Goal: Complete application form

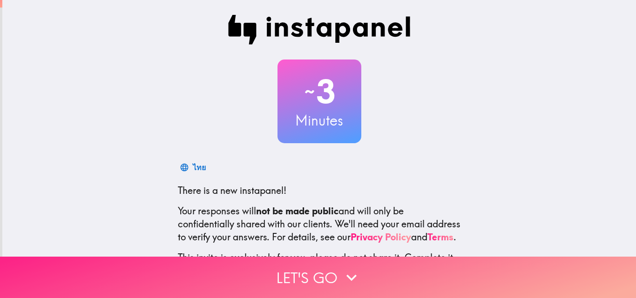
click at [308, 272] on button "Let's go" at bounding box center [318, 277] width 636 height 41
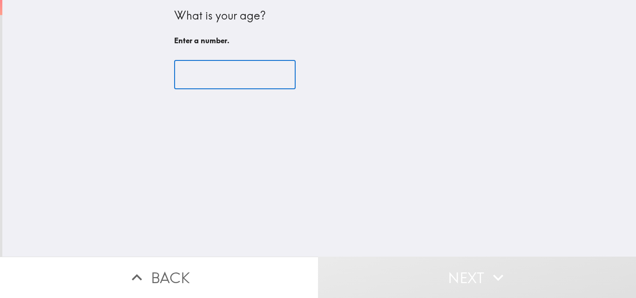
click at [204, 87] on input "number" at bounding box center [235, 75] width 122 height 29
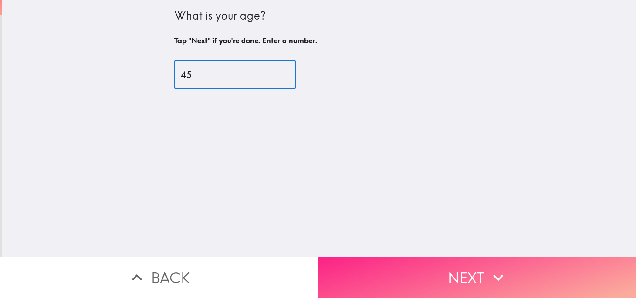
type input "45"
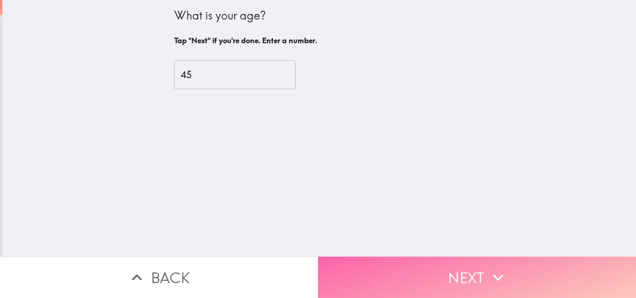
click at [478, 273] on button "Next" at bounding box center [477, 277] width 318 height 41
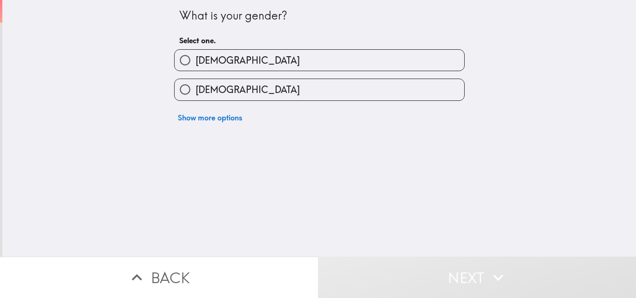
click at [218, 55] on label "[DEMOGRAPHIC_DATA]" at bounding box center [320, 60] width 290 height 21
click at [196, 55] on input "[DEMOGRAPHIC_DATA]" at bounding box center [185, 60] width 21 height 21
radio input "true"
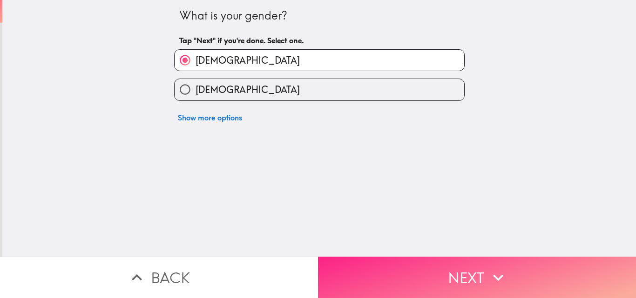
click at [467, 270] on button "Next" at bounding box center [477, 277] width 318 height 41
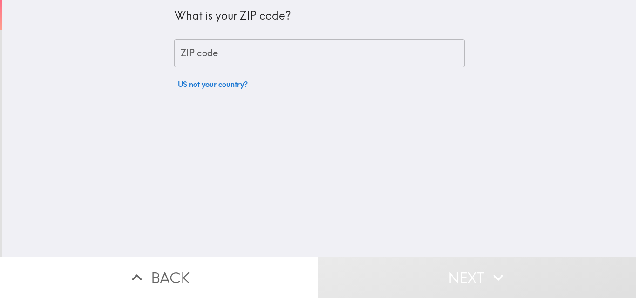
click at [219, 60] on input "ZIP code" at bounding box center [319, 53] width 291 height 29
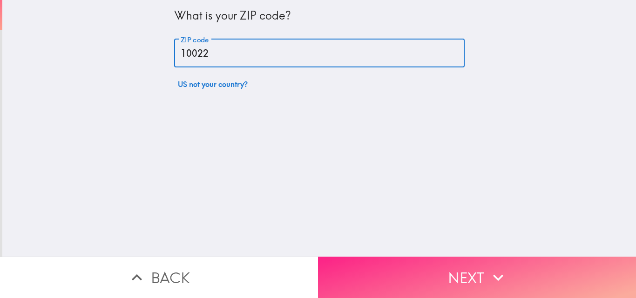
type input "10022"
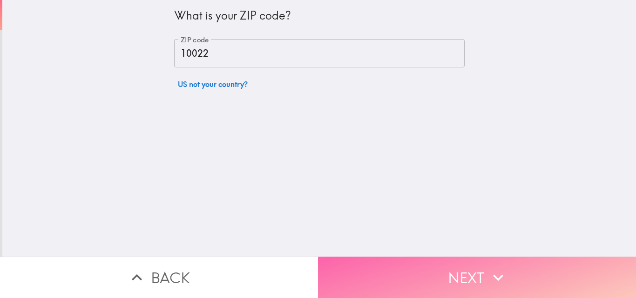
click at [447, 269] on button "Next" at bounding box center [477, 277] width 318 height 41
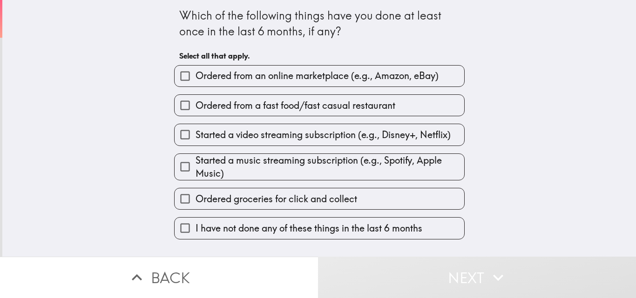
click at [269, 88] on div "Ordered from a fast food/fast casual restaurant" at bounding box center [316, 101] width 298 height 29
click at [177, 76] on input "Ordered from an online marketplace (e.g., Amazon, eBay)" at bounding box center [185, 76] width 21 height 21
checkbox input "true"
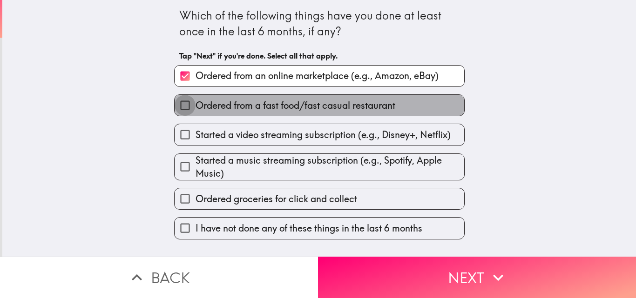
click at [179, 107] on input "Ordered from a fast food/fast casual restaurant" at bounding box center [185, 105] width 21 height 21
checkbox input "true"
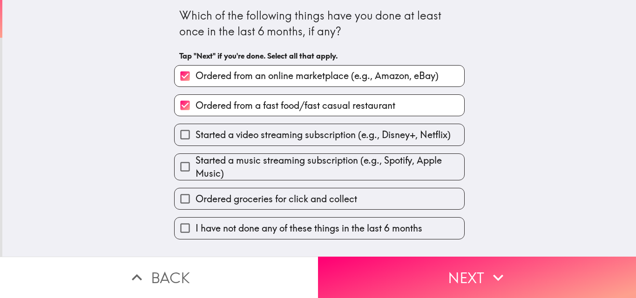
click at [178, 132] on input "Started a video streaming subscription (e.g., Disney+, Netflix)" at bounding box center [185, 134] width 21 height 21
checkbox input "true"
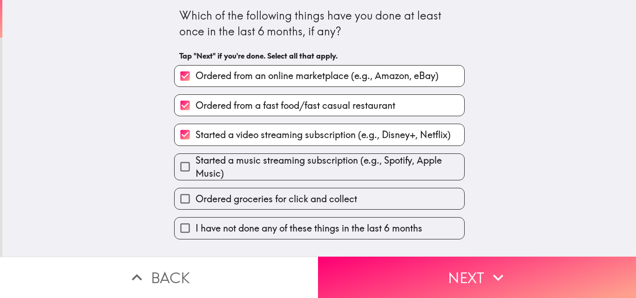
click at [178, 162] on input "Started a music streaming subscription (e.g., Spotify, Apple Music)" at bounding box center [185, 166] width 21 height 21
checkbox input "true"
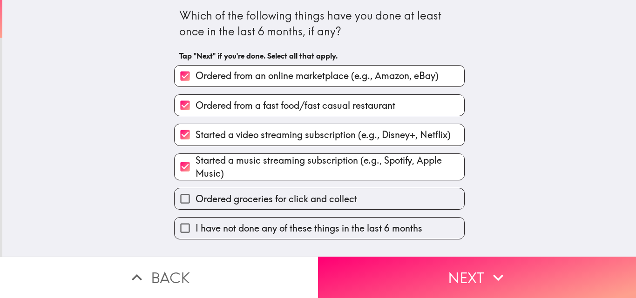
click at [180, 195] on input "Ordered groceries for click and collect" at bounding box center [185, 199] width 21 height 21
checkbox input "true"
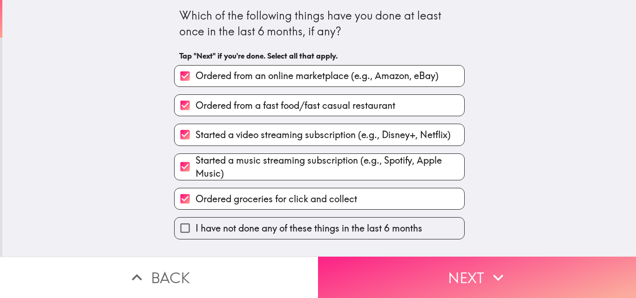
click at [433, 267] on button "Next" at bounding box center [477, 277] width 318 height 41
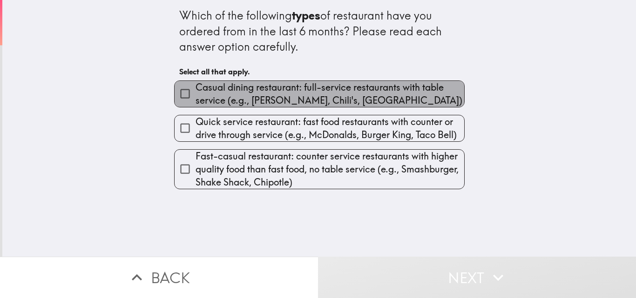
click at [244, 101] on span "Casual dining restaurant: full-service restaurants with table service (e.g., [P…" at bounding box center [330, 94] width 269 height 26
click at [196, 101] on input "Casual dining restaurant: full-service restaurants with table service (e.g., [P…" at bounding box center [185, 93] width 21 height 21
checkbox input "true"
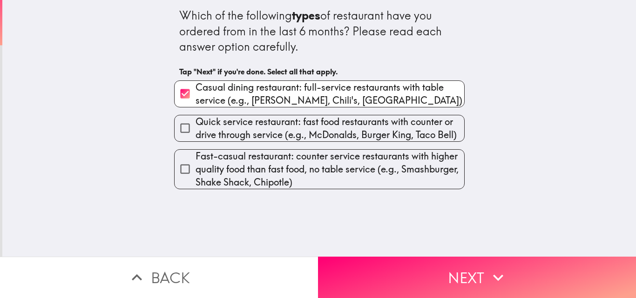
click at [235, 124] on span "Quick service restaurant: fast food restaurants with counter or drive through s…" at bounding box center [330, 128] width 269 height 26
click at [196, 124] on input "Quick service restaurant: fast food restaurants with counter or drive through s…" at bounding box center [185, 128] width 21 height 21
checkbox input "true"
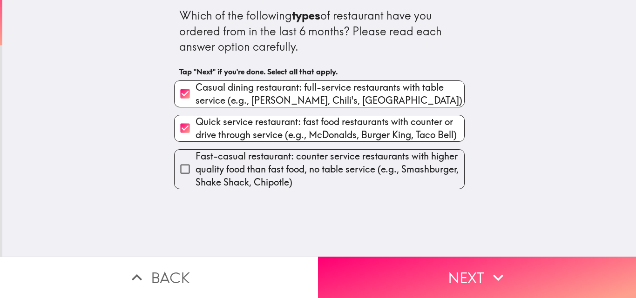
click at [231, 159] on span "Fast-casual restaurant: counter service restaurants with higher quality food th…" at bounding box center [330, 169] width 269 height 39
click at [196, 159] on input "Fast-casual restaurant: counter service restaurants with higher quality food th…" at bounding box center [185, 169] width 21 height 21
checkbox input "true"
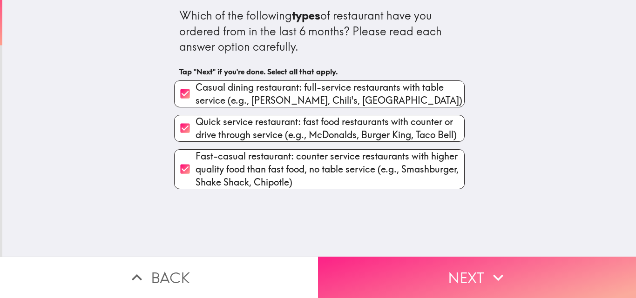
click at [437, 266] on button "Next" at bounding box center [477, 277] width 318 height 41
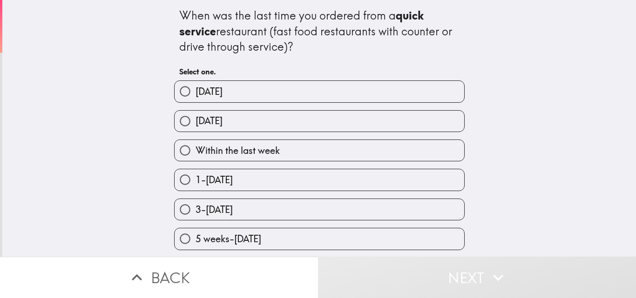
click at [240, 157] on span "Within the last week" at bounding box center [238, 150] width 84 height 13
click at [196, 157] on input "Within the last week" at bounding box center [185, 150] width 21 height 21
radio input "true"
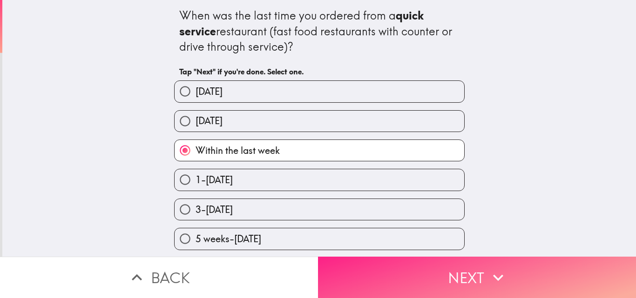
click at [401, 266] on button "Next" at bounding box center [477, 277] width 318 height 41
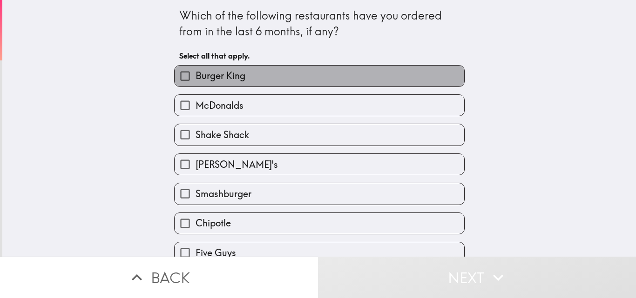
click at [212, 80] on span "Burger King" at bounding box center [221, 75] width 50 height 13
click at [196, 80] on input "Burger King" at bounding box center [185, 76] width 21 height 21
checkbox input "true"
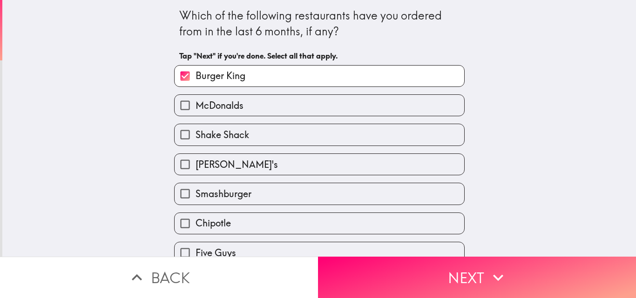
click at [214, 108] on span "McDonalds" at bounding box center [220, 105] width 48 height 13
click at [196, 108] on input "McDonalds" at bounding box center [185, 105] width 21 height 21
checkbox input "true"
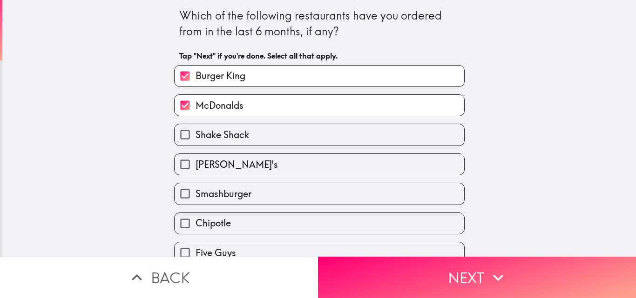
click at [215, 171] on span "[PERSON_NAME]'s" at bounding box center [237, 164] width 82 height 13
click at [196, 171] on input "[PERSON_NAME]'s" at bounding box center [185, 164] width 21 height 21
checkbox input "true"
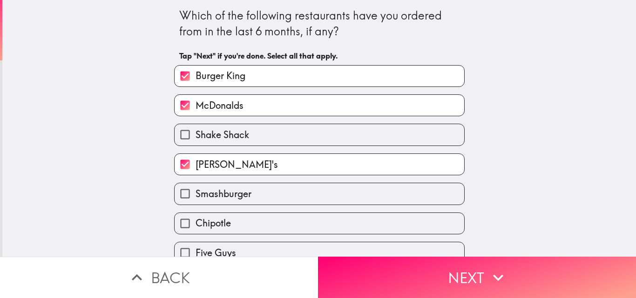
scroll to position [47, 0]
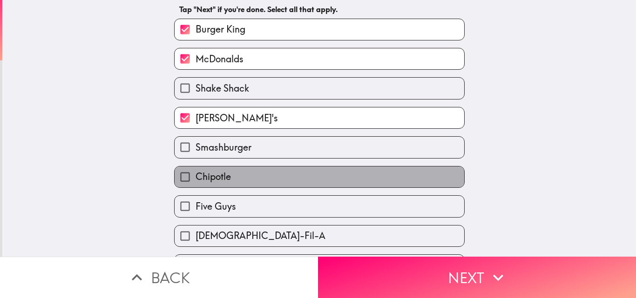
click at [217, 180] on span "Chipotle" at bounding box center [213, 176] width 35 height 13
click at [196, 180] on input "Chipotle" at bounding box center [185, 177] width 21 height 21
checkbox input "true"
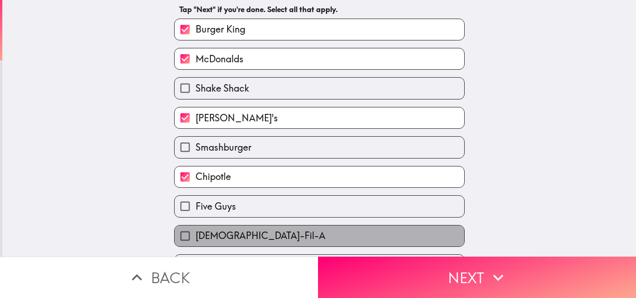
click at [224, 233] on span "[DEMOGRAPHIC_DATA]-Fil-A" at bounding box center [261, 236] width 130 height 13
click at [196, 233] on input "[DEMOGRAPHIC_DATA]-Fil-A" at bounding box center [185, 236] width 21 height 21
checkbox input "true"
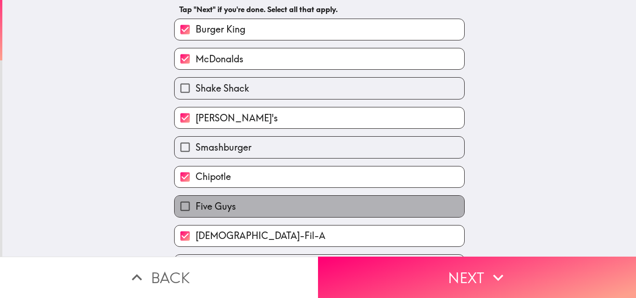
click at [220, 203] on span "Five Guys" at bounding box center [216, 206] width 41 height 13
click at [196, 203] on input "Five Guys" at bounding box center [185, 206] width 21 height 21
checkbox input "true"
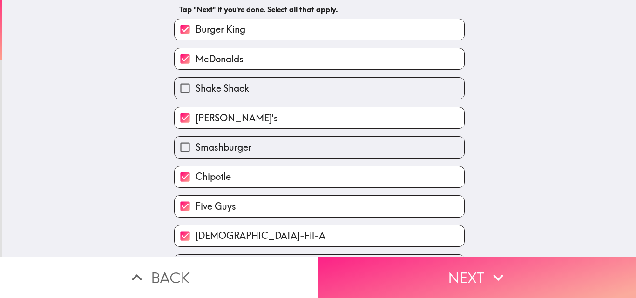
click at [468, 272] on button "Next" at bounding box center [477, 277] width 318 height 41
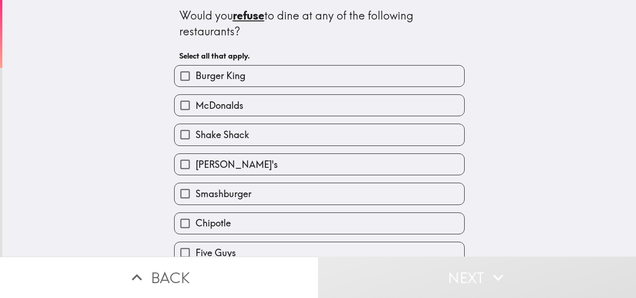
click at [237, 81] on span "Burger King" at bounding box center [221, 75] width 50 height 13
click at [196, 81] on input "Burger King" at bounding box center [185, 76] width 21 height 21
checkbox input "true"
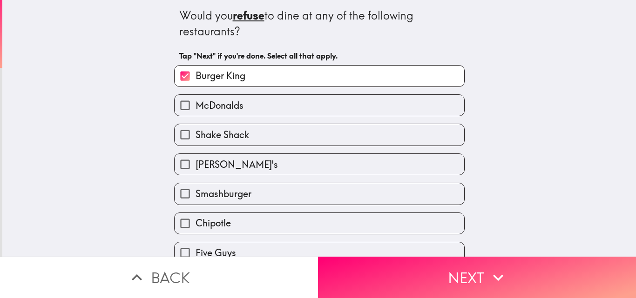
click at [223, 111] on span "McDonalds" at bounding box center [220, 105] width 48 height 13
click at [196, 111] on input "McDonalds" at bounding box center [185, 105] width 21 height 21
checkbox input "true"
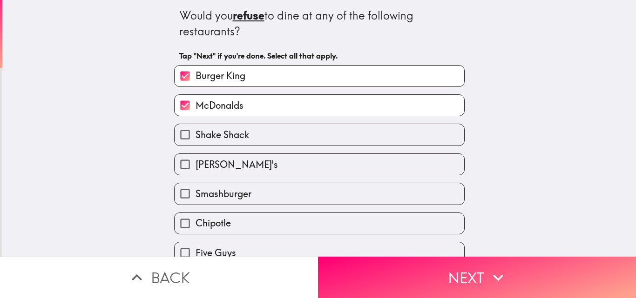
click at [214, 169] on span "[PERSON_NAME]'s" at bounding box center [237, 164] width 82 height 13
click at [196, 169] on input "[PERSON_NAME]'s" at bounding box center [185, 164] width 21 height 21
checkbox input "true"
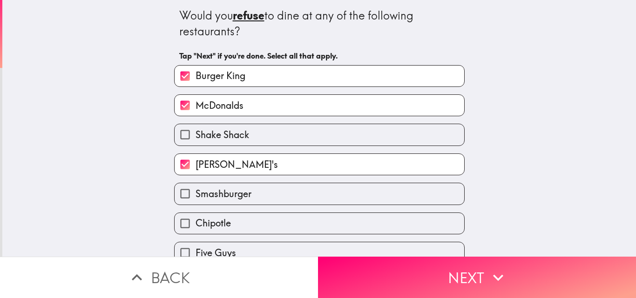
click at [220, 222] on span "Chipotle" at bounding box center [213, 223] width 35 height 13
click at [196, 222] on input "Chipotle" at bounding box center [185, 223] width 21 height 21
checkbox input "true"
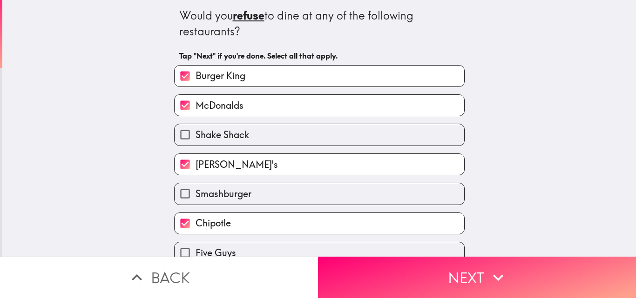
scroll to position [74, 0]
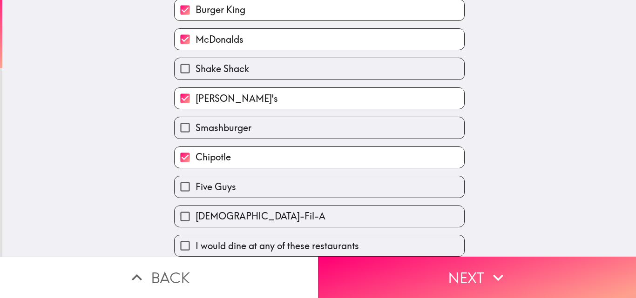
click at [223, 210] on span "[DEMOGRAPHIC_DATA]-Fil-A" at bounding box center [261, 216] width 130 height 13
click at [196, 206] on input "[DEMOGRAPHIC_DATA]-Fil-A" at bounding box center [185, 216] width 21 height 21
checkbox input "true"
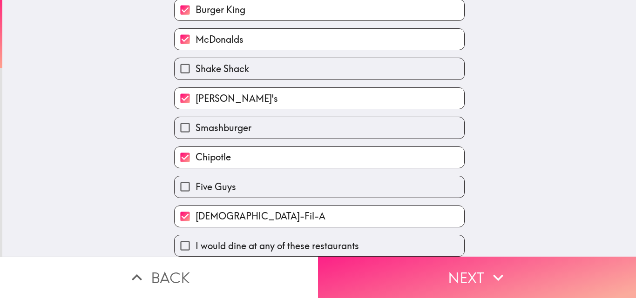
click at [406, 268] on button "Next" at bounding box center [477, 277] width 318 height 41
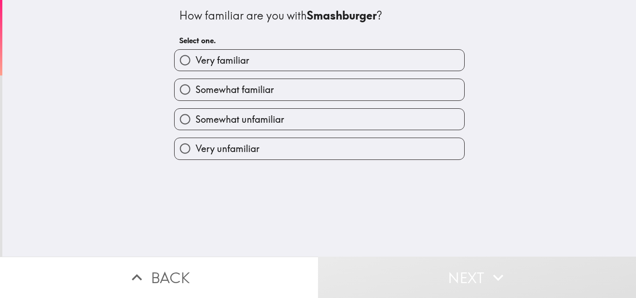
click at [230, 97] on label "Somewhat familiar" at bounding box center [320, 89] width 290 height 21
click at [196, 97] on input "Somewhat familiar" at bounding box center [185, 89] width 21 height 21
radio input "true"
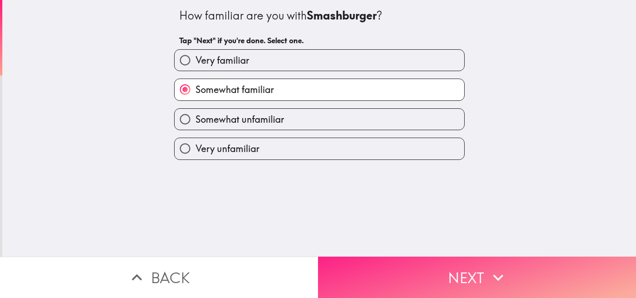
click at [432, 276] on button "Next" at bounding box center [477, 277] width 318 height 41
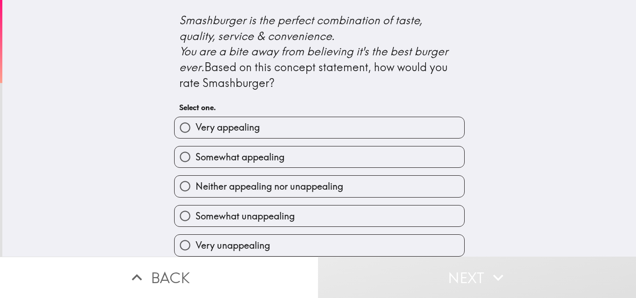
scroll to position [419, 0]
click at [267, 138] on label "Very appealing" at bounding box center [320, 127] width 290 height 21
click at [196, 138] on input "Very appealing" at bounding box center [185, 127] width 21 height 21
radio input "true"
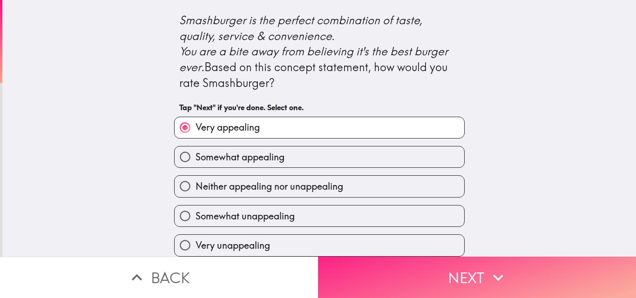
click at [438, 275] on button "Next" at bounding box center [477, 277] width 318 height 41
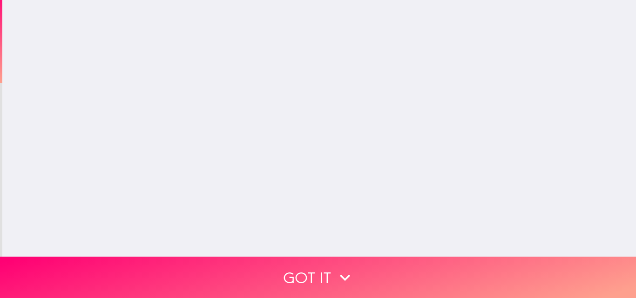
scroll to position [0, 0]
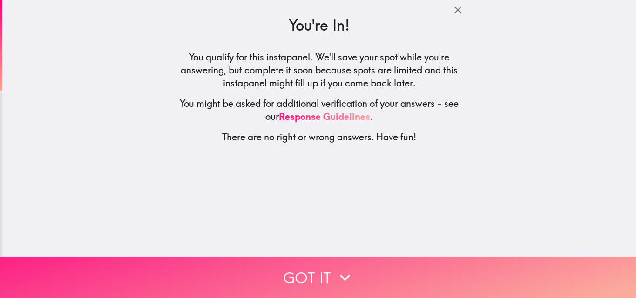
click at [326, 266] on button "Got it" at bounding box center [318, 277] width 636 height 41
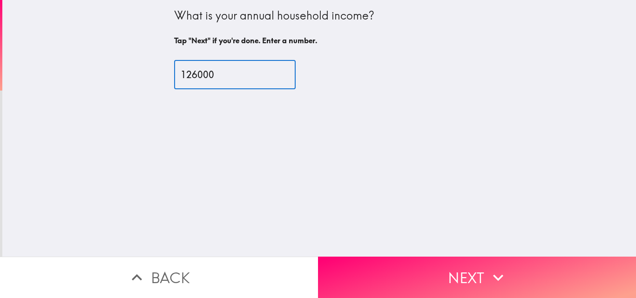
click at [189, 75] on input "126000" at bounding box center [235, 75] width 122 height 29
type input "125000"
click at [279, 115] on div "What is your annual household income? Tap "Next" if you're done. Enter a number…" at bounding box center [319, 128] width 634 height 257
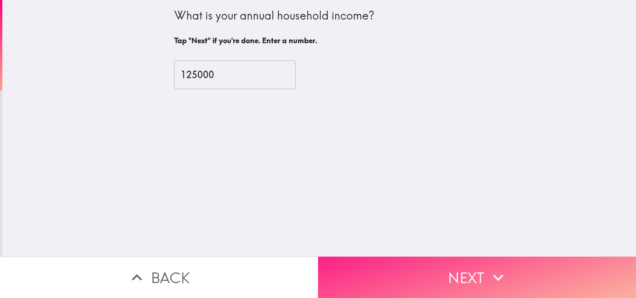
click at [440, 269] on button "Next" at bounding box center [477, 277] width 318 height 41
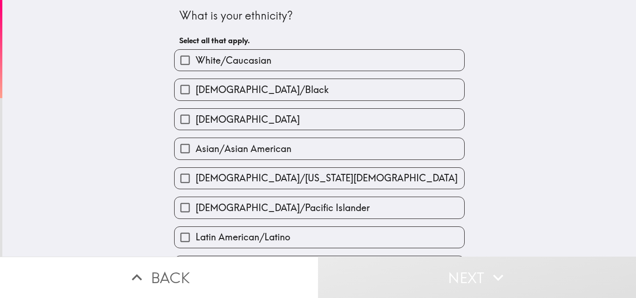
click at [257, 58] on span "White/Caucasian" at bounding box center [234, 60] width 76 height 13
click at [196, 58] on input "White/Caucasian" at bounding box center [185, 60] width 21 height 21
checkbox input "true"
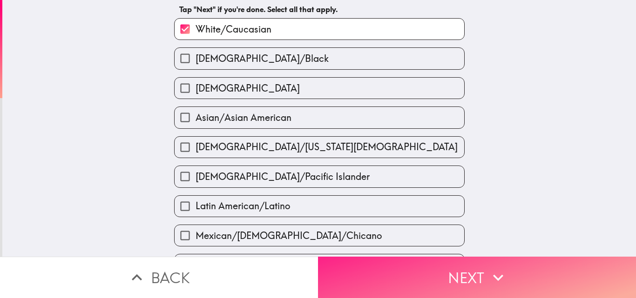
scroll to position [47, 0]
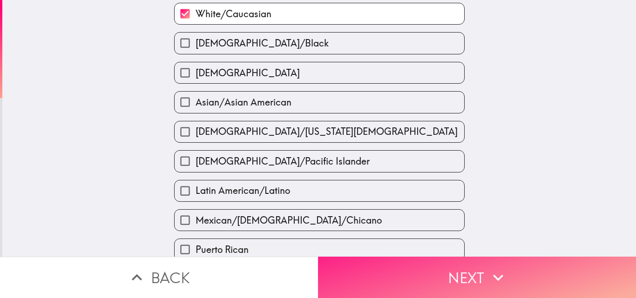
click at [414, 273] on button "Next" at bounding box center [477, 277] width 318 height 41
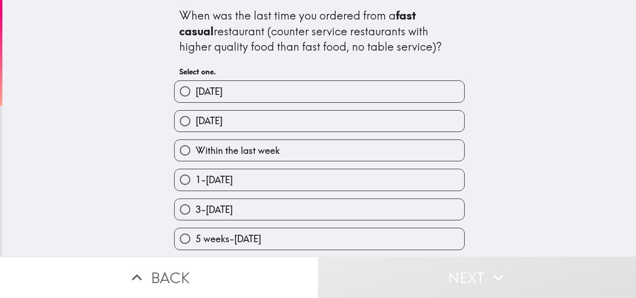
click at [217, 151] on span "Within the last week" at bounding box center [238, 150] width 84 height 13
click at [196, 151] on input "Within the last week" at bounding box center [185, 150] width 21 height 21
radio input "true"
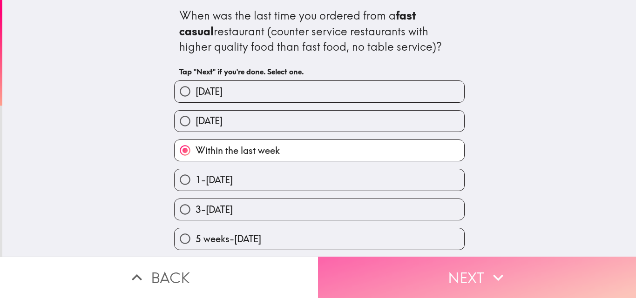
click at [383, 259] on button "Next" at bounding box center [477, 277] width 318 height 41
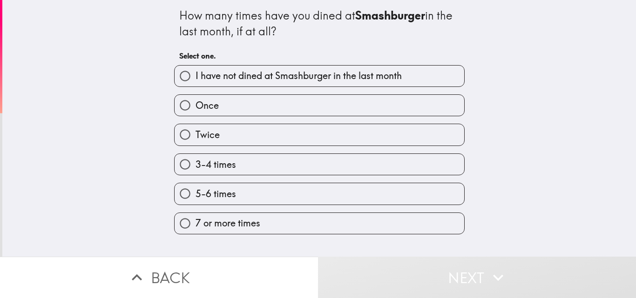
click at [241, 80] on span "I have not dined at Smashburger in the last month" at bounding box center [299, 75] width 206 height 13
click at [196, 80] on input "I have not dined at Smashburger in the last month" at bounding box center [185, 76] width 21 height 21
radio input "true"
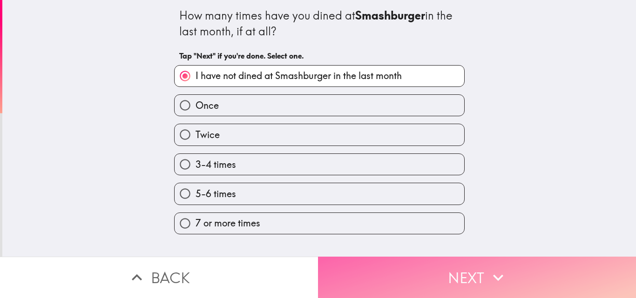
click at [441, 268] on button "Next" at bounding box center [477, 277] width 318 height 41
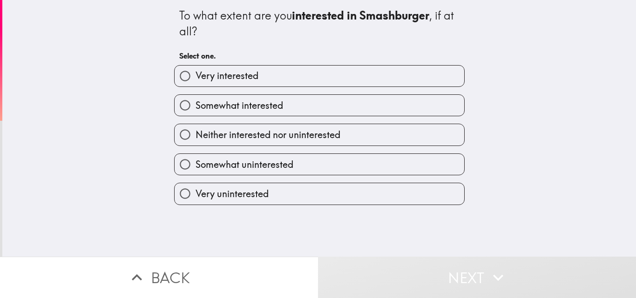
click at [254, 79] on label "Very interested" at bounding box center [320, 76] width 290 height 21
click at [196, 79] on input "Very interested" at bounding box center [185, 76] width 21 height 21
radio input "true"
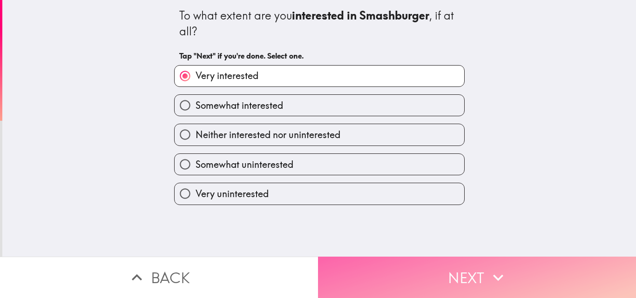
click at [426, 267] on button "Next" at bounding box center [477, 277] width 318 height 41
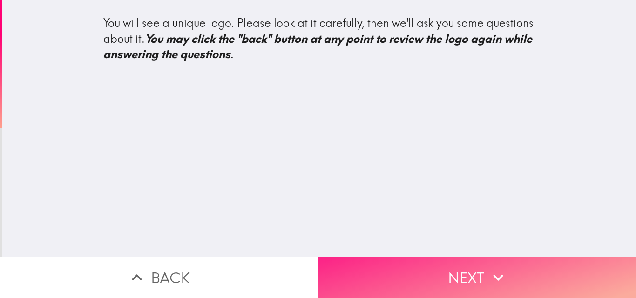
click at [466, 271] on button "Next" at bounding box center [477, 277] width 318 height 41
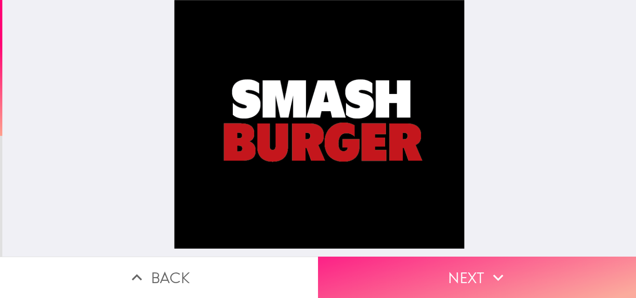
click at [474, 284] on button "Next" at bounding box center [477, 277] width 318 height 41
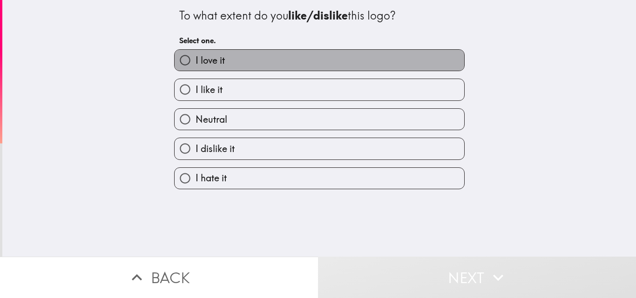
click at [229, 63] on label "I love it" at bounding box center [320, 60] width 290 height 21
click at [196, 63] on input "I love it" at bounding box center [185, 60] width 21 height 21
radio input "true"
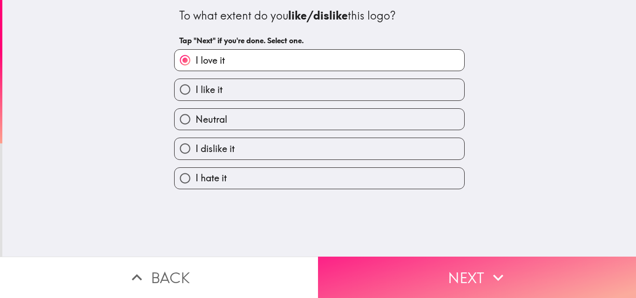
click at [468, 269] on button "Next" at bounding box center [477, 277] width 318 height 41
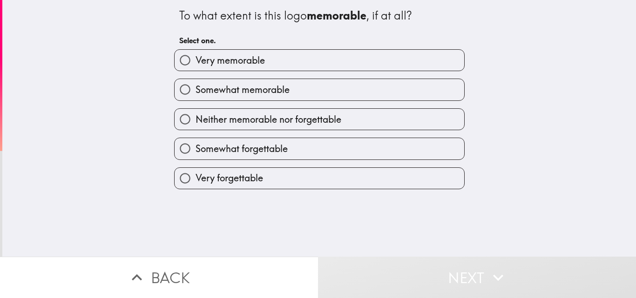
click at [258, 61] on label "Very memorable" at bounding box center [320, 60] width 290 height 21
click at [196, 61] on input "Very memorable" at bounding box center [185, 60] width 21 height 21
radio input "true"
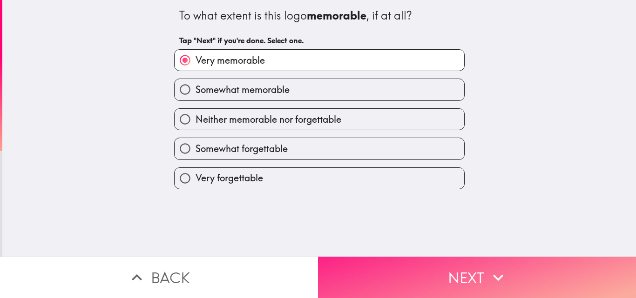
click at [450, 267] on button "Next" at bounding box center [477, 277] width 318 height 41
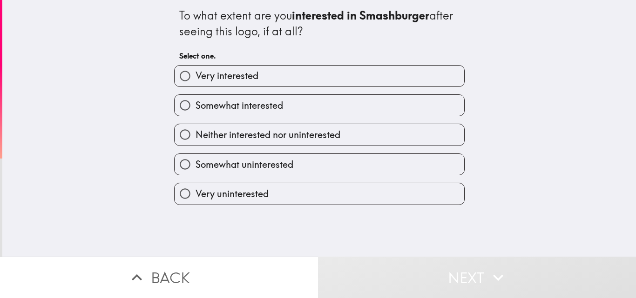
click at [238, 81] on span "Very interested" at bounding box center [227, 75] width 63 height 13
click at [196, 81] on input "Very interested" at bounding box center [185, 76] width 21 height 21
radio input "true"
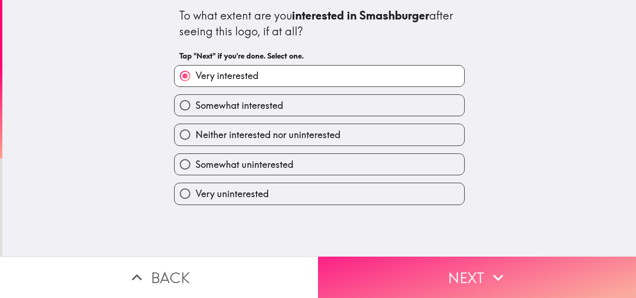
click at [463, 265] on button "Next" at bounding box center [477, 277] width 318 height 41
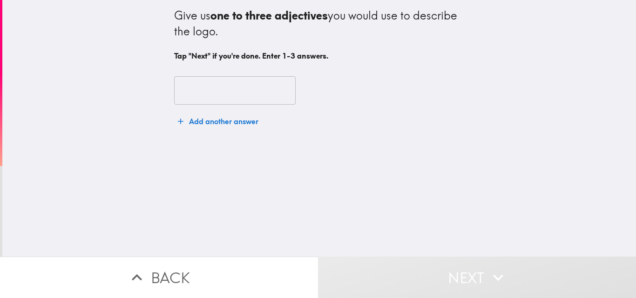
click at [210, 88] on input "text" at bounding box center [235, 90] width 122 height 29
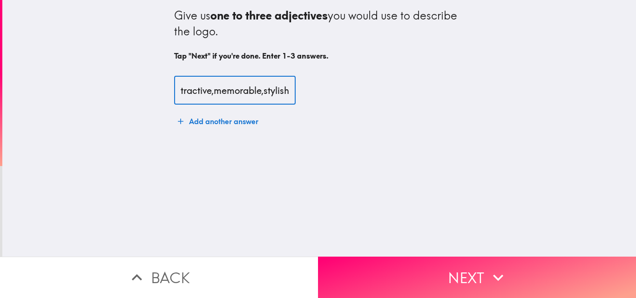
scroll to position [0, 23]
type input "pattractive,memorable,stylish"
click at [318, 111] on div "pattractive,memorable,stylish ​ Add another answer" at bounding box center [319, 103] width 291 height 77
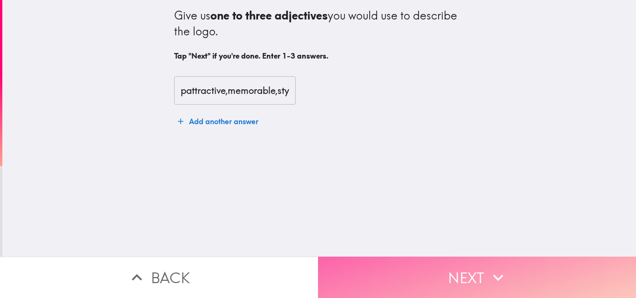
click at [427, 258] on button "Next" at bounding box center [477, 277] width 318 height 41
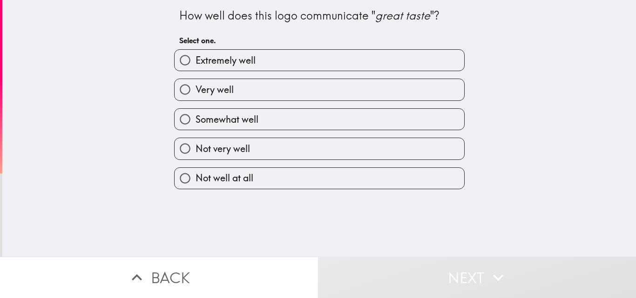
click at [250, 66] on label "Extremely well" at bounding box center [320, 60] width 290 height 21
click at [196, 66] on input "Extremely well" at bounding box center [185, 60] width 21 height 21
radio input "true"
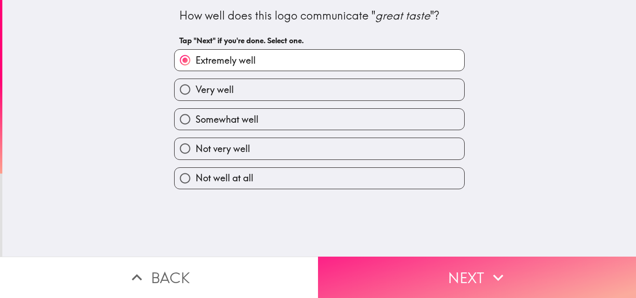
click at [459, 272] on button "Next" at bounding box center [477, 277] width 318 height 41
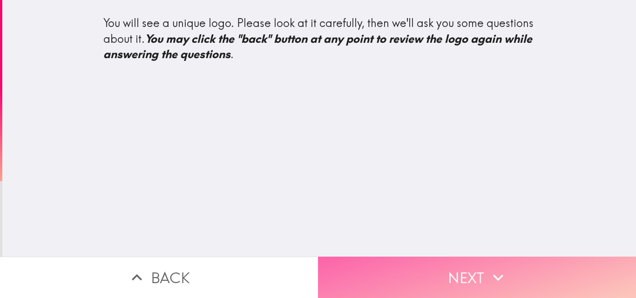
click at [464, 273] on button "Next" at bounding box center [477, 277] width 318 height 41
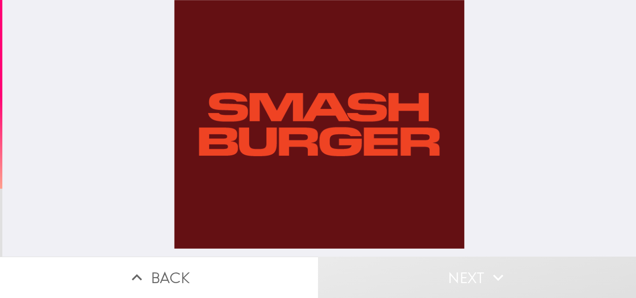
drag, startPoint x: 185, startPoint y: 130, endPoint x: 321, endPoint y: 157, distance: 138.1
click at [317, 157] on div at bounding box center [319, 128] width 291 height 257
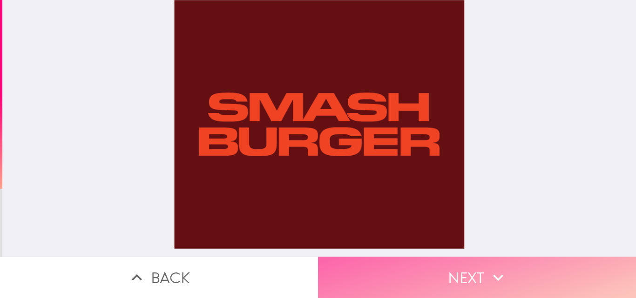
click at [466, 269] on button "Next" at bounding box center [477, 277] width 318 height 41
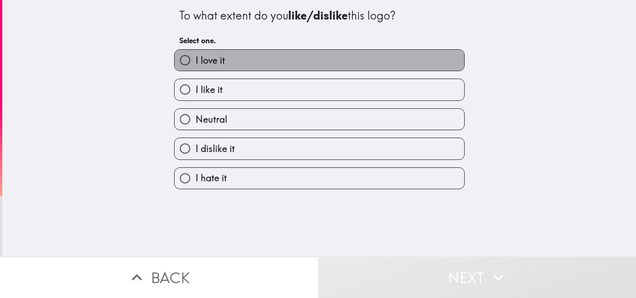
click at [229, 62] on label "I love it" at bounding box center [320, 60] width 290 height 21
click at [196, 62] on input "I love it" at bounding box center [185, 60] width 21 height 21
radio input "true"
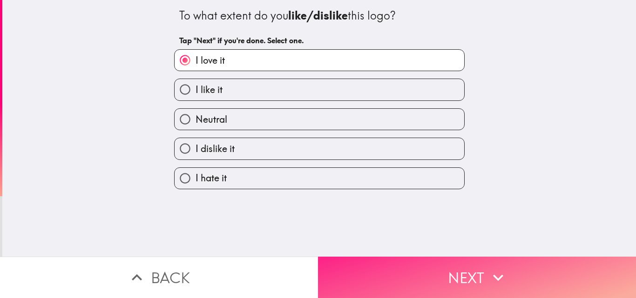
click at [442, 268] on button "Next" at bounding box center [477, 277] width 318 height 41
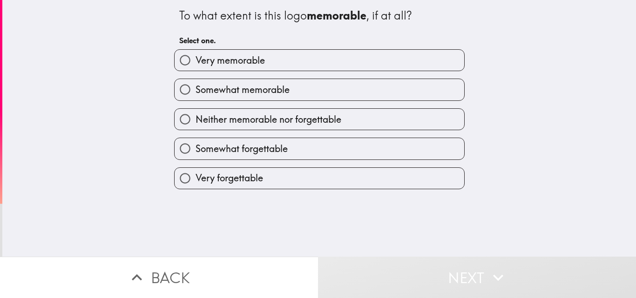
click at [237, 59] on span "Very memorable" at bounding box center [230, 60] width 69 height 13
click at [196, 59] on input "Very memorable" at bounding box center [185, 60] width 21 height 21
radio input "true"
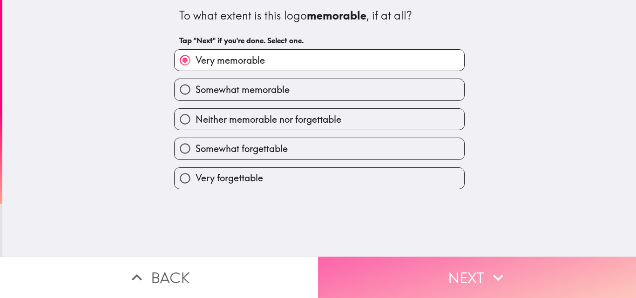
click at [450, 262] on button "Next" at bounding box center [477, 277] width 318 height 41
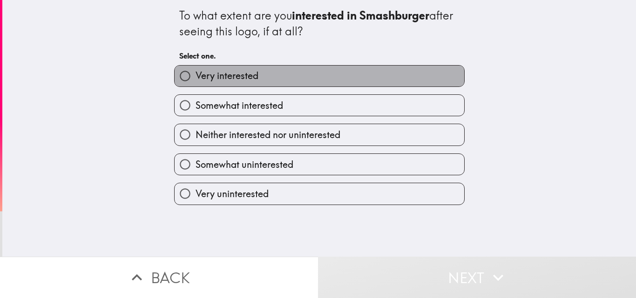
click at [256, 76] on label "Very interested" at bounding box center [320, 76] width 290 height 21
click at [196, 76] on input "Very interested" at bounding box center [185, 76] width 21 height 21
radio input "true"
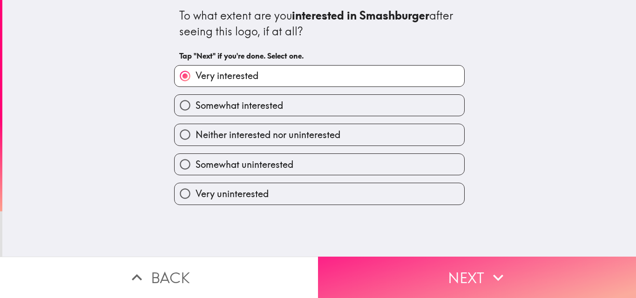
click at [446, 257] on button "Next" at bounding box center [477, 277] width 318 height 41
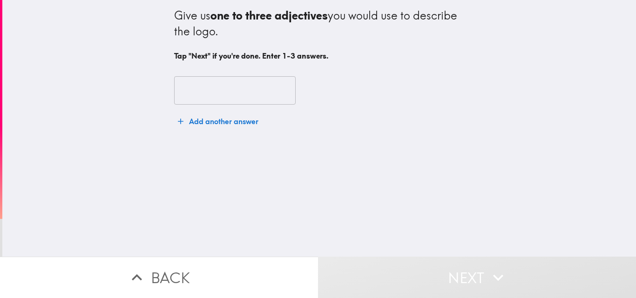
click at [224, 95] on input "text" at bounding box center [235, 90] width 122 height 29
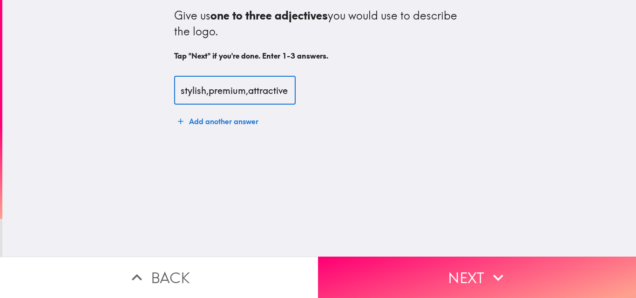
scroll to position [0, 7]
click at [174, 94] on input "stylish,premium,attractive" at bounding box center [235, 90] width 122 height 29
click at [174, 93] on input "stylish,premium,attractive" at bounding box center [235, 90] width 122 height 29
click at [183, 94] on input "stylish,premium,attractive" at bounding box center [235, 90] width 122 height 29
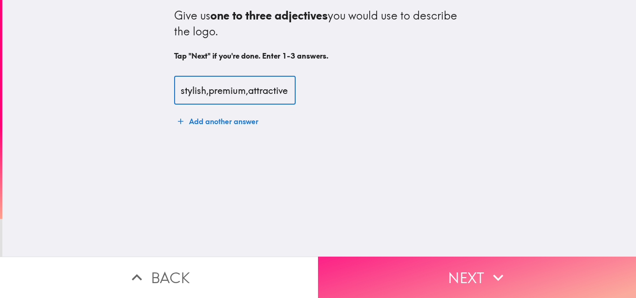
type input "stylish,premium,attractive"
click at [448, 268] on button "Next" at bounding box center [477, 277] width 318 height 41
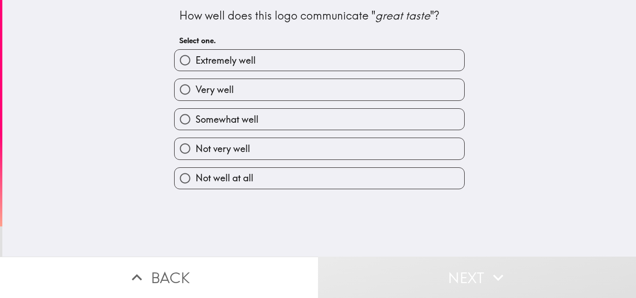
click at [241, 65] on span "Extremely well" at bounding box center [226, 60] width 60 height 13
click at [196, 65] on input "Extremely well" at bounding box center [185, 60] width 21 height 21
radio input "true"
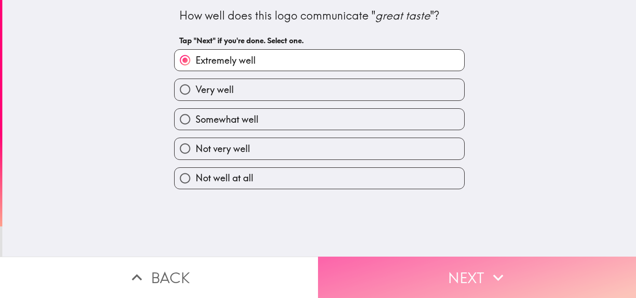
click at [425, 269] on button "Next" at bounding box center [477, 277] width 318 height 41
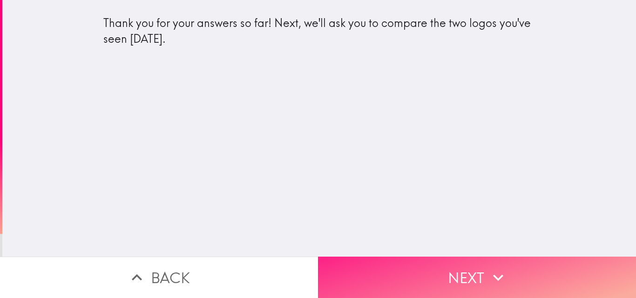
click at [462, 263] on button "Next" at bounding box center [477, 277] width 318 height 41
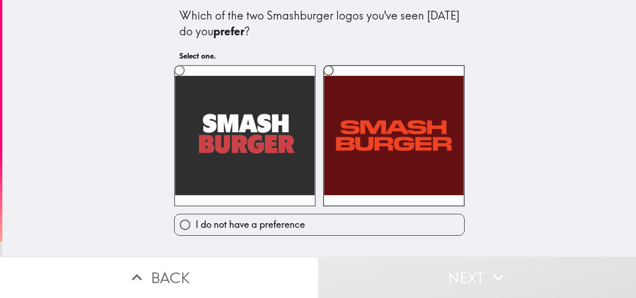
click at [220, 123] on label at bounding box center [245, 136] width 142 height 142
click at [190, 81] on input "radio" at bounding box center [179, 70] width 21 height 21
radio input "true"
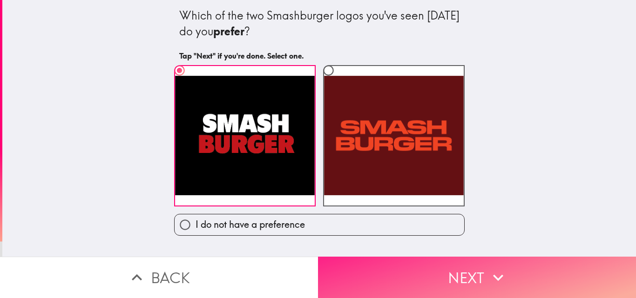
click at [439, 270] on button "Next" at bounding box center [477, 277] width 318 height 41
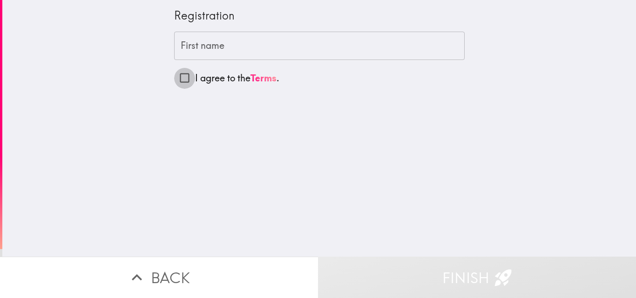
click at [179, 81] on input "I agree to the Terms ." at bounding box center [184, 78] width 21 height 21
checkbox input "true"
click at [206, 47] on input "First name" at bounding box center [319, 46] width 291 height 29
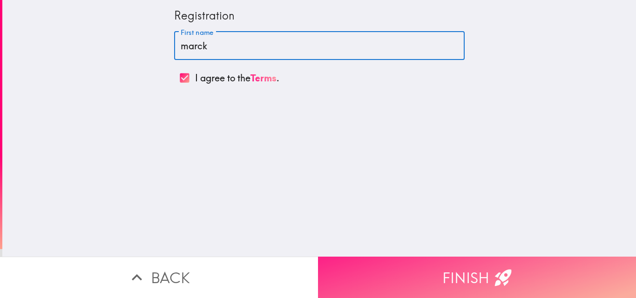
type input "marck"
click at [456, 263] on button "Finish" at bounding box center [477, 277] width 318 height 41
